Goal: Task Accomplishment & Management: Manage account settings

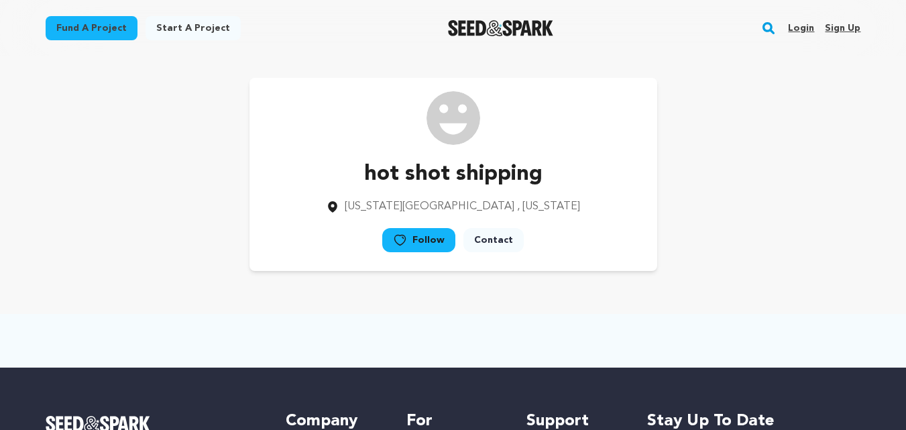
click at [845, 25] on link "Sign up" at bounding box center [842, 27] width 36 height 21
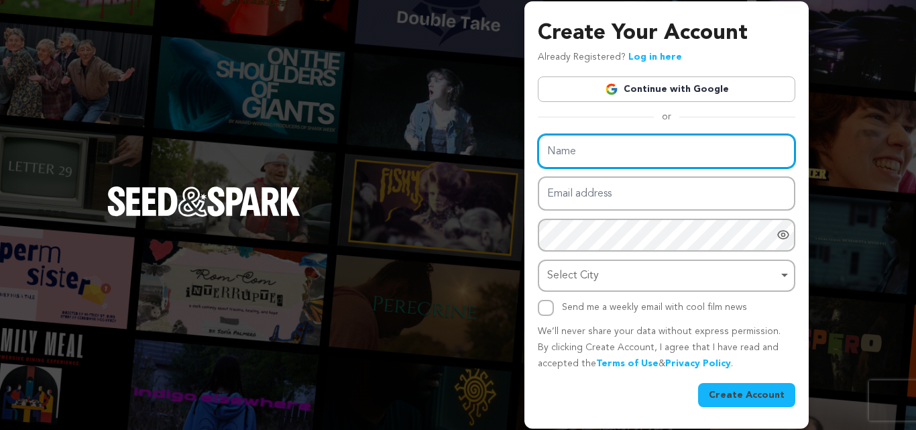
click at [580, 151] on input "Name" at bounding box center [666, 151] width 257 height 34
type input "Azteca Masonry and Construction"
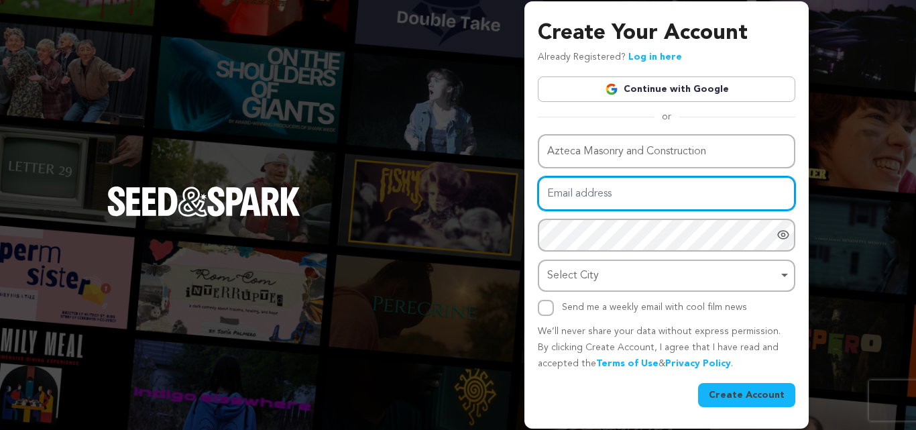
click at [591, 194] on input "Email address" at bounding box center [666, 193] width 257 height 34
type input "aztecamasonryandconstructionus@gmail.com"
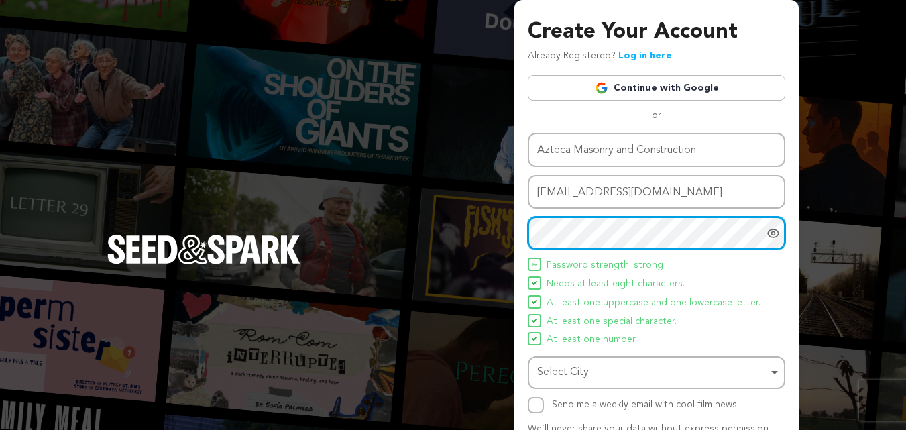
click at [595, 369] on div "Select City Remove item" at bounding box center [652, 372] width 231 height 19
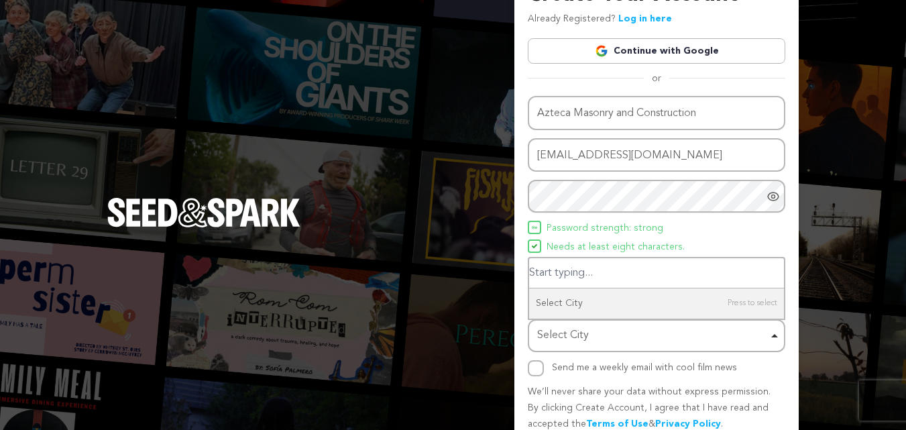
scroll to position [67, 0]
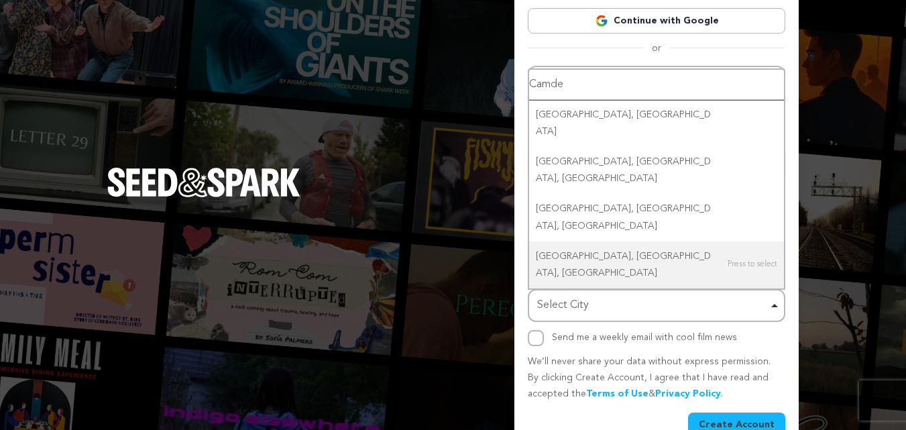
type input "[GEOGRAPHIC_DATA]"
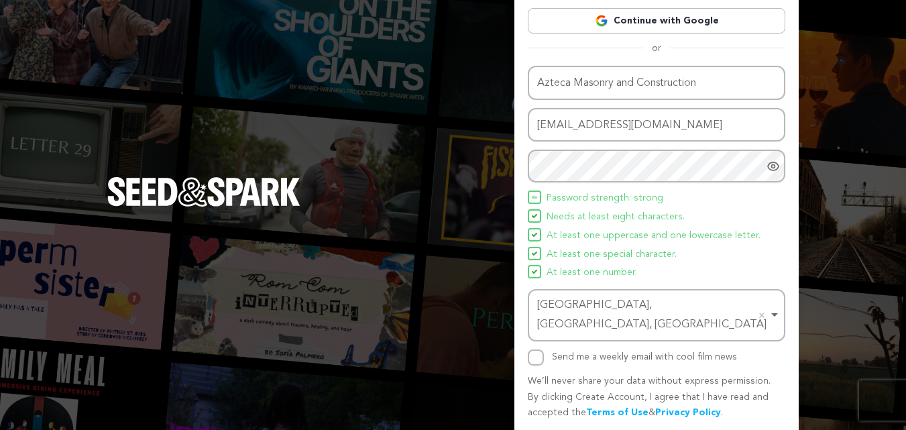
scroll to position [95, 0]
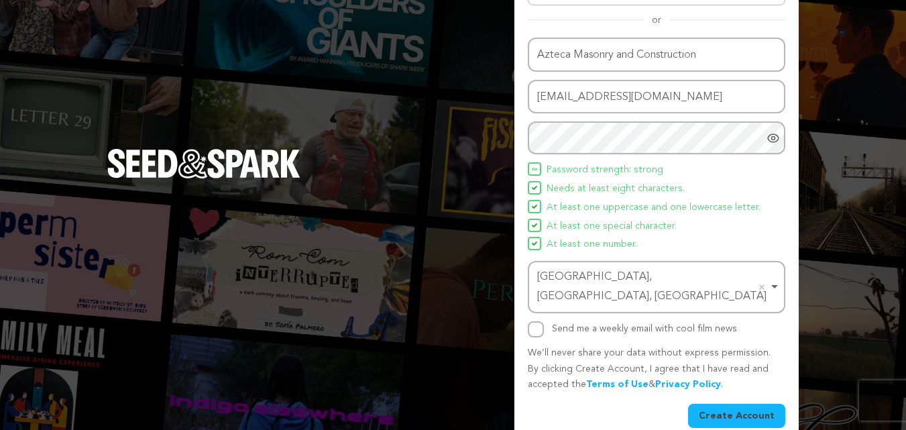
click at [716, 404] on button "Create Account" at bounding box center [736, 416] width 97 height 24
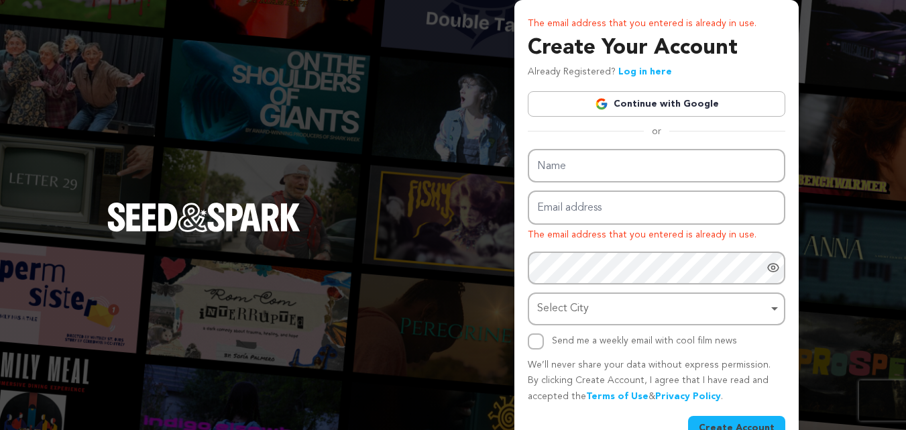
click at [643, 102] on link "Continue with Google" at bounding box center [656, 103] width 257 height 25
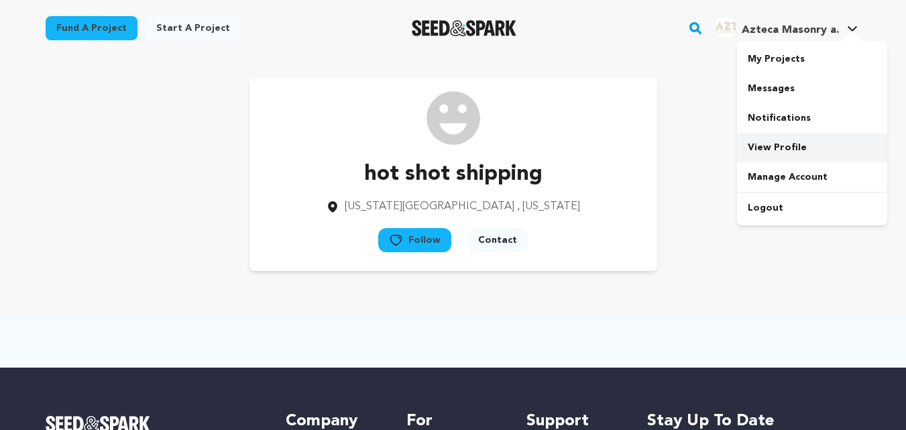
click at [770, 145] on link "View Profile" at bounding box center [812, 147] width 150 height 29
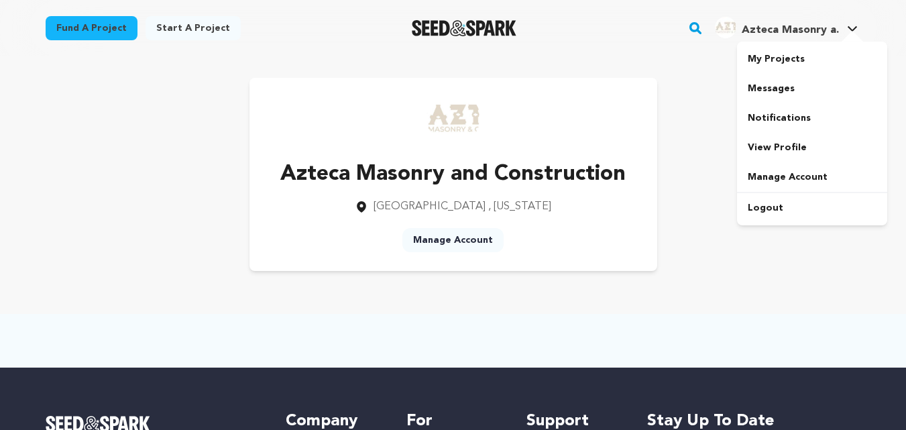
click at [851, 28] on icon at bounding box center [852, 28] width 11 height 7
click at [770, 147] on link "View Profile" at bounding box center [812, 147] width 150 height 29
click at [454, 241] on link "Manage Account" at bounding box center [452, 240] width 101 height 24
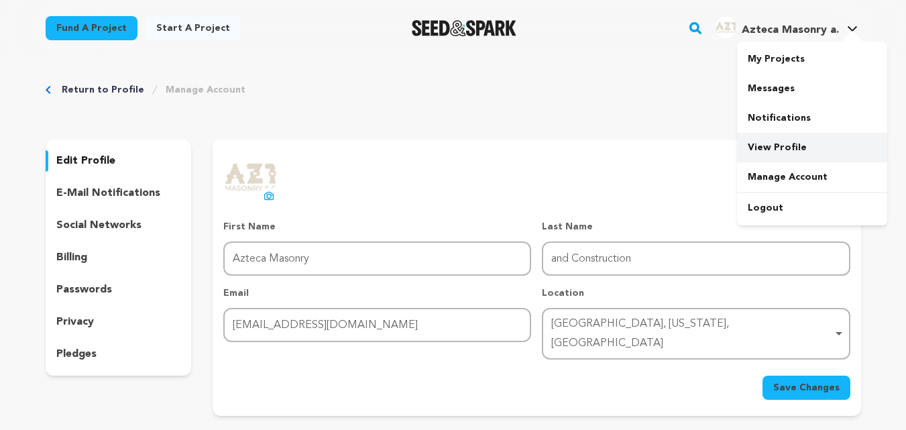
click at [769, 145] on link "View Profile" at bounding box center [812, 147] width 150 height 29
